Goal: Navigation & Orientation: Find specific page/section

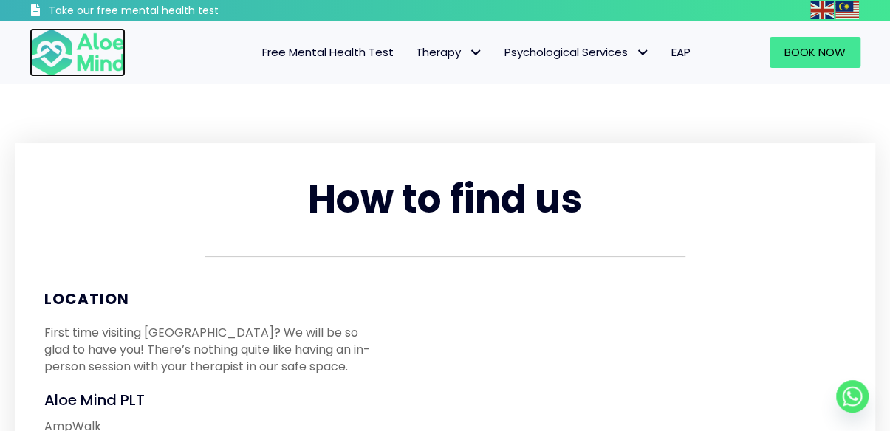
click at [101, 61] on img at bounding box center [78, 52] width 96 height 49
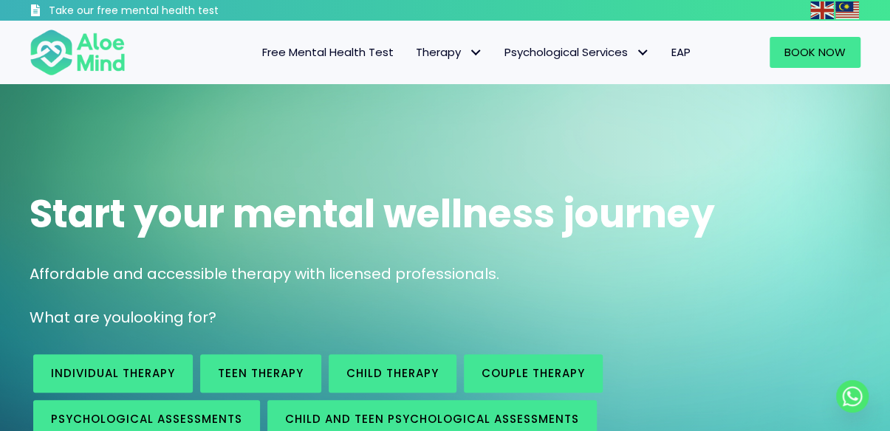
click at [408, 95] on div "Start your mental wellness journey Affordable and accessible therapy with licen…" at bounding box center [445, 311] width 890 height 454
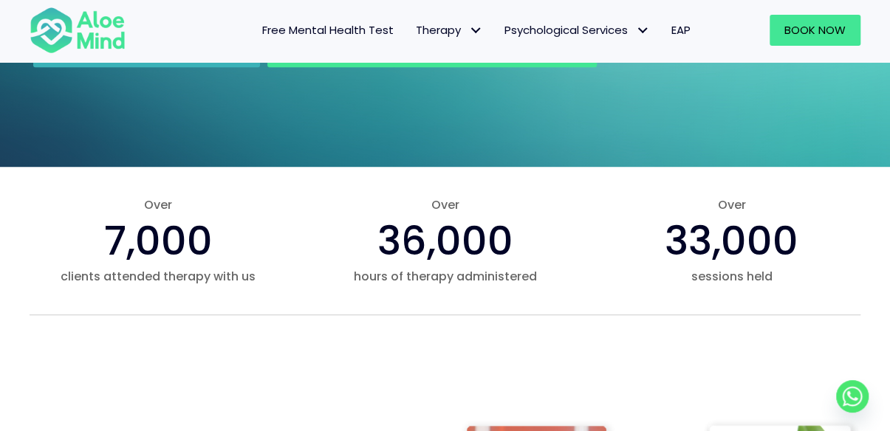
scroll to position [295, 0]
